Goal: Use online tool/utility

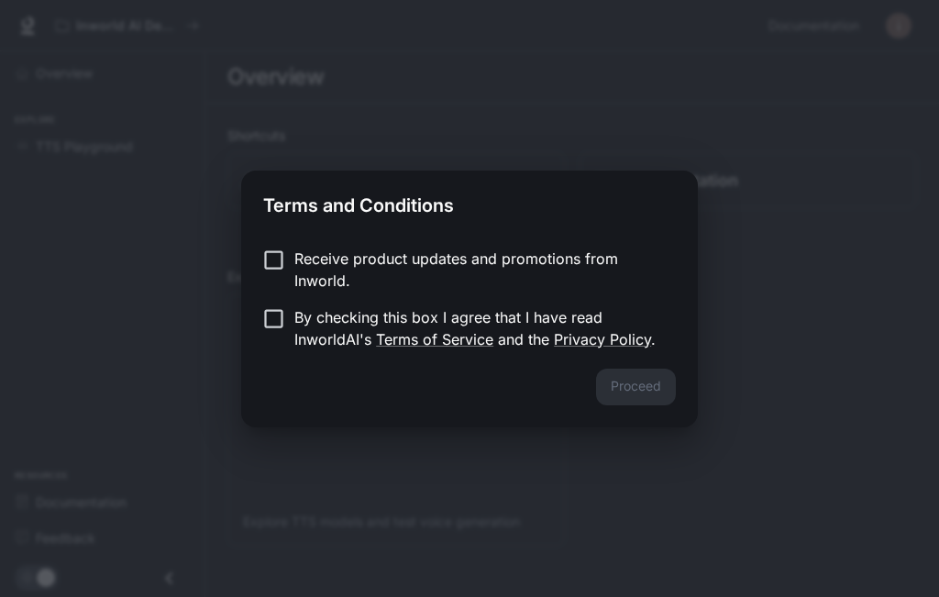
click at [619, 379] on div "Proceed" at bounding box center [469, 398] width 457 height 59
click at [437, 319] on p "By checking this box I agree that I have read InworldAI's Terms of Service and …" at bounding box center [477, 328] width 367 height 44
click at [620, 372] on button "Proceed" at bounding box center [636, 387] width 80 height 37
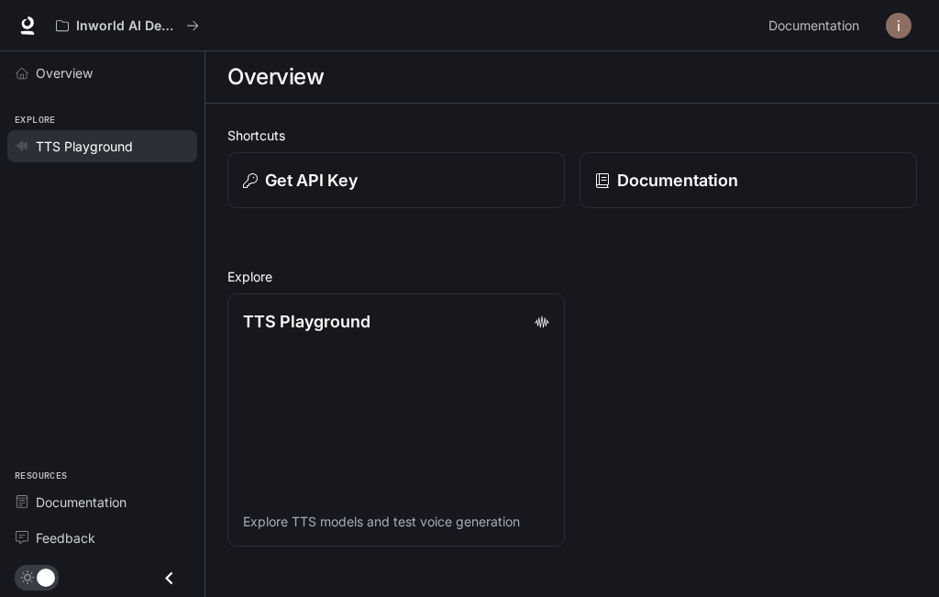
click at [84, 148] on span "TTS Playground" at bounding box center [84, 146] width 97 height 19
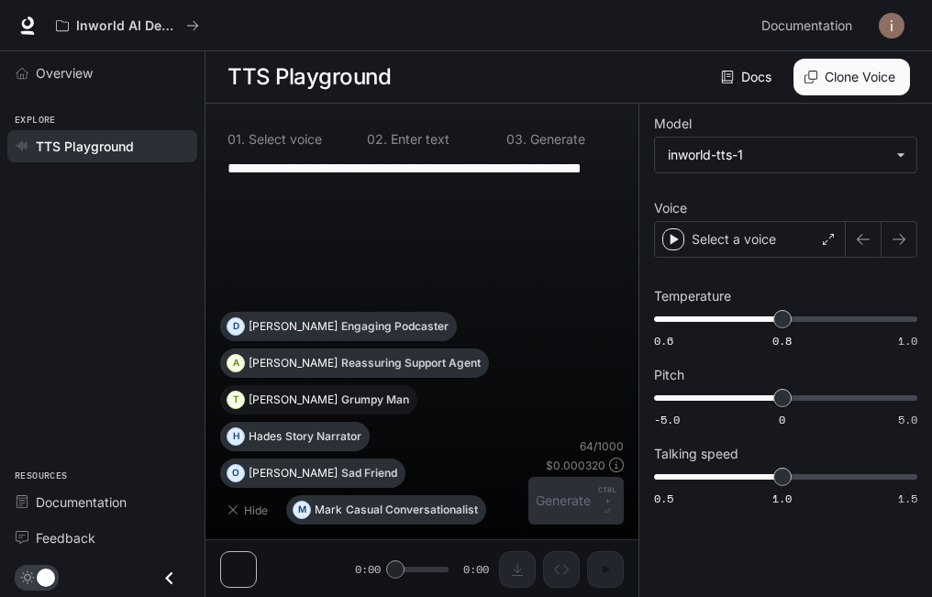
click at [341, 405] on p "Grumpy Man" at bounding box center [375, 399] width 68 height 11
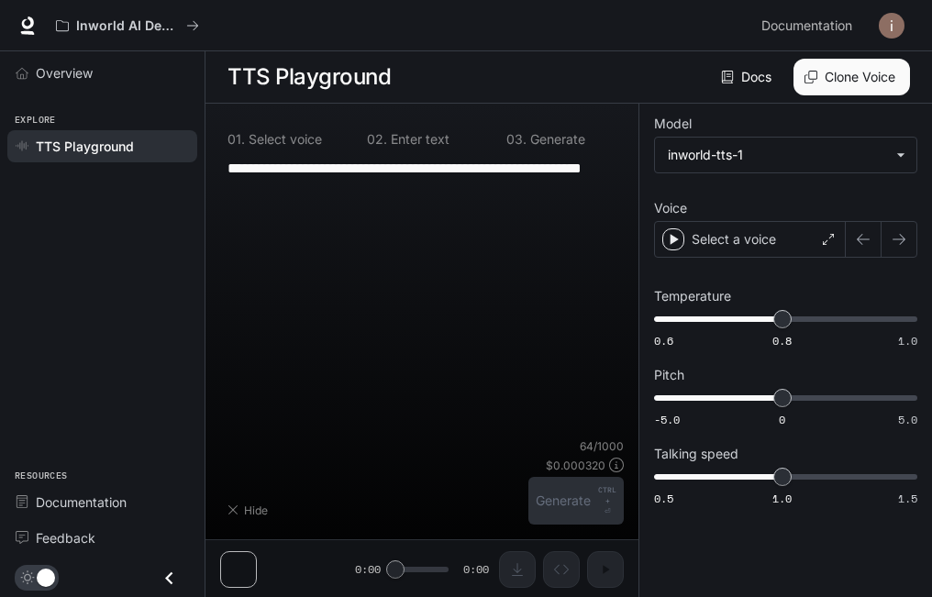
type textarea "**********"
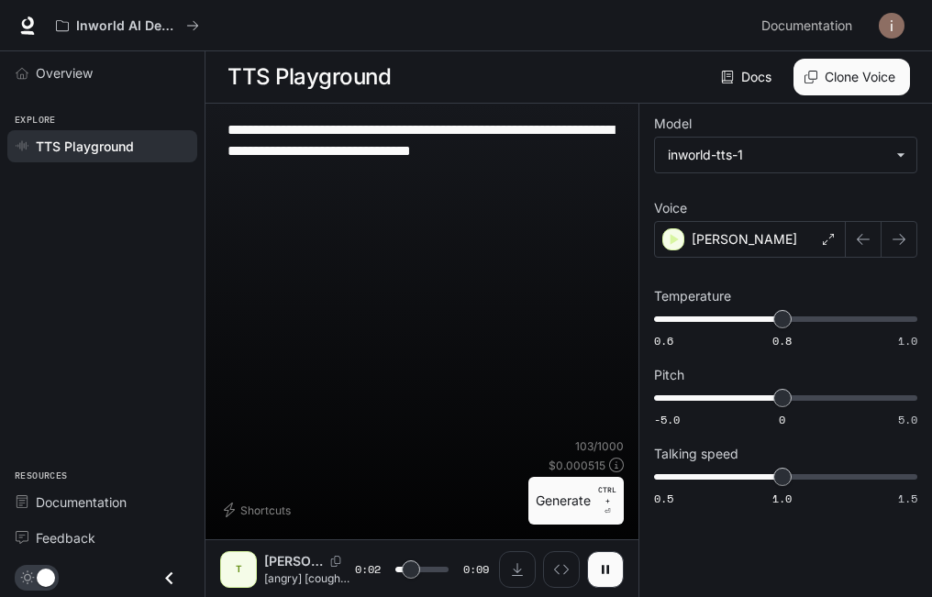
scroll to position [1, 0]
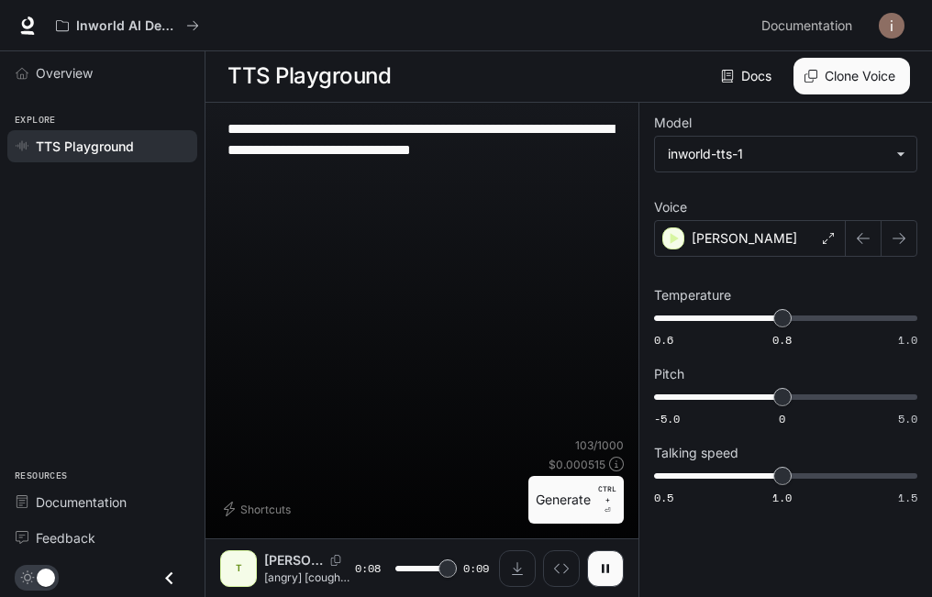
type input "*"
